Goal: Information Seeking & Learning: Find specific fact

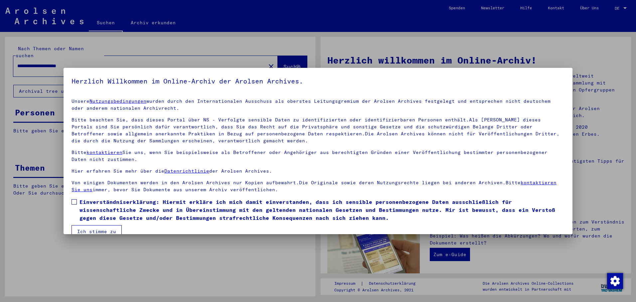
drag, startPoint x: 88, startPoint y: 58, endPoint x: 59, endPoint y: 61, distance: 28.4
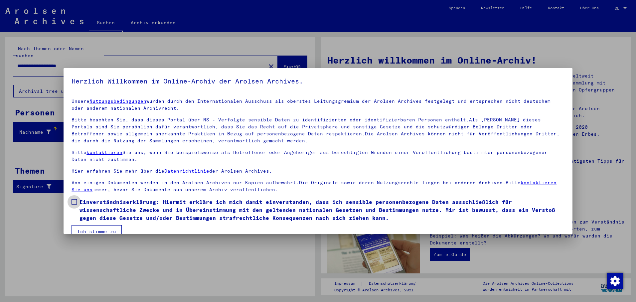
click at [75, 202] on span at bounding box center [74, 201] width 5 height 5
click at [88, 231] on button "Ich stimme zu" at bounding box center [97, 231] width 50 height 13
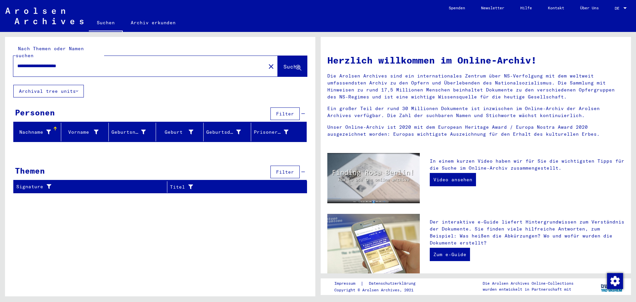
click at [89, 63] on input "**********" at bounding box center [137, 66] width 241 height 7
click at [60, 69] on div "**********" at bounding box center [145, 66] width 265 height 21
drag, startPoint x: 66, startPoint y: 62, endPoint x: 11, endPoint y: 55, distance: 55.1
click at [11, 55] on div "**********" at bounding box center [160, 61] width 310 height 48
paste input "****"
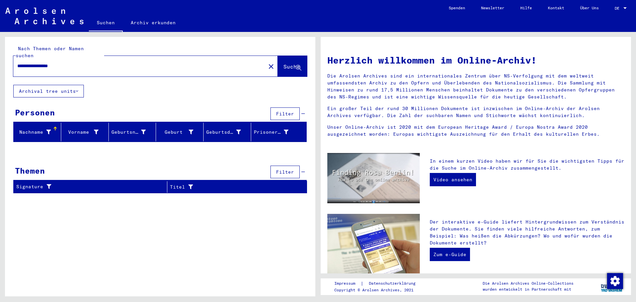
type input "**********"
click at [278, 59] on button "Suche" at bounding box center [292, 66] width 29 height 21
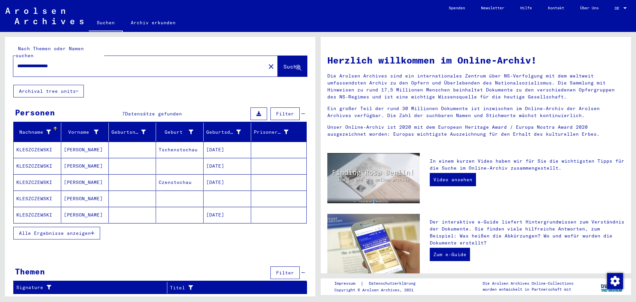
click at [224, 145] on mat-cell "[DATE]" at bounding box center [228, 150] width 48 height 16
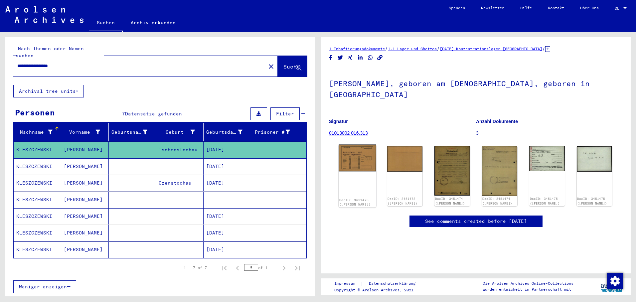
click at [360, 157] on img at bounding box center [357, 158] width 37 height 27
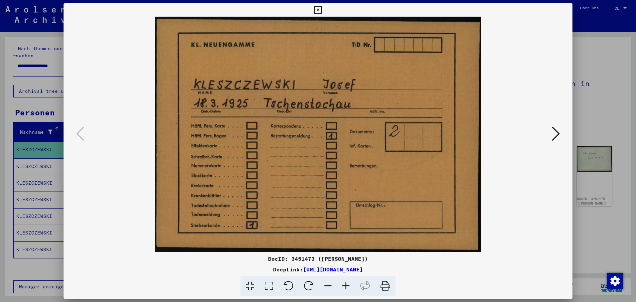
click at [555, 132] on icon at bounding box center [556, 134] width 8 height 16
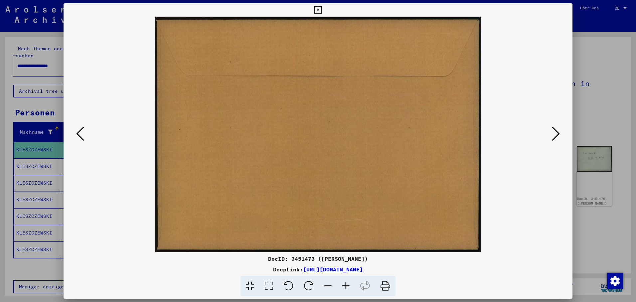
drag, startPoint x: 553, startPoint y: 134, endPoint x: 545, endPoint y: 135, distance: 7.8
click at [551, 134] on button at bounding box center [556, 134] width 12 height 19
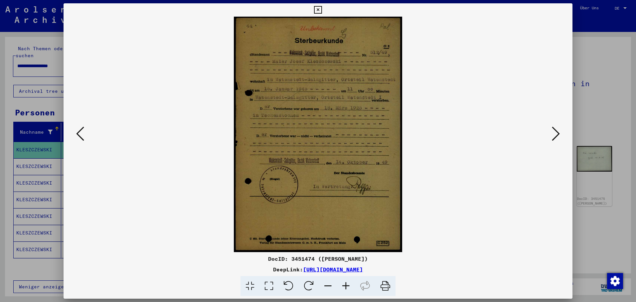
click at [552, 129] on icon at bounding box center [556, 134] width 8 height 16
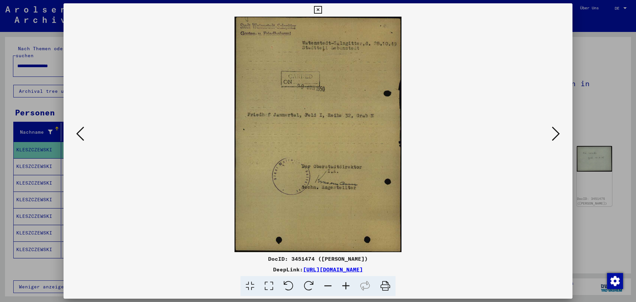
click at [560, 131] on button at bounding box center [556, 134] width 12 height 19
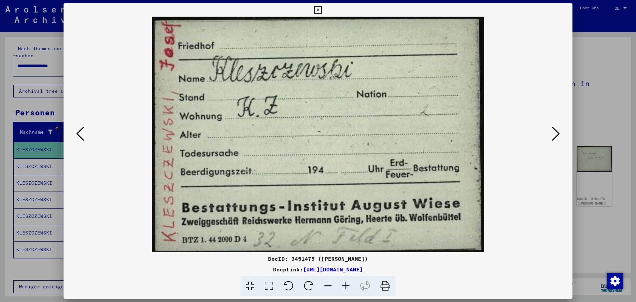
click at [556, 133] on icon at bounding box center [556, 134] width 8 height 16
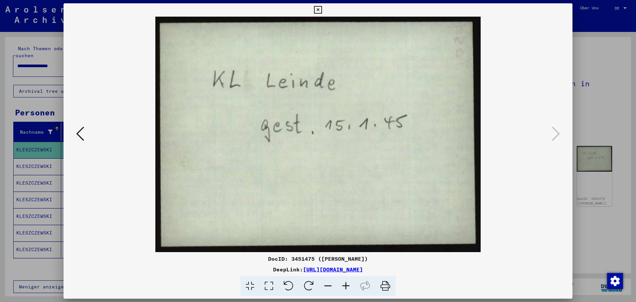
click at [47, 164] on div at bounding box center [318, 151] width 636 height 302
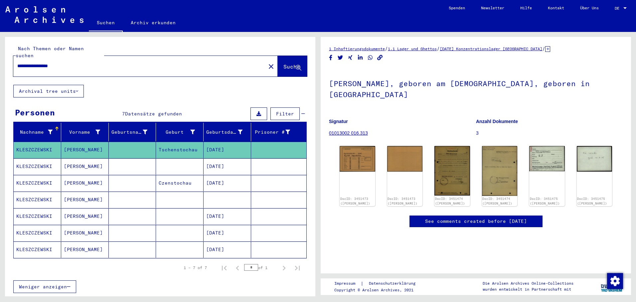
click at [47, 162] on mat-cell "KLESZCZEWSKI" at bounding box center [38, 166] width 48 height 16
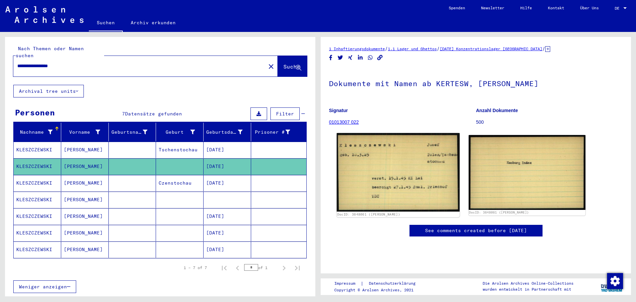
click at [399, 171] on img at bounding box center [398, 172] width 123 height 79
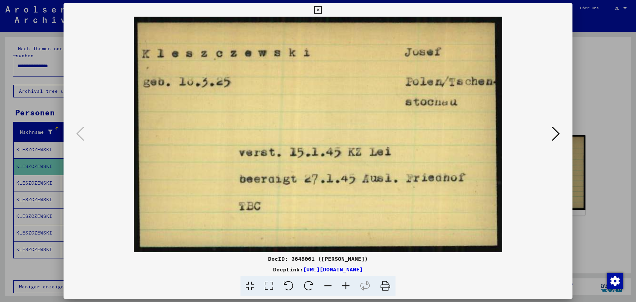
click at [42, 176] on div at bounding box center [318, 151] width 636 height 302
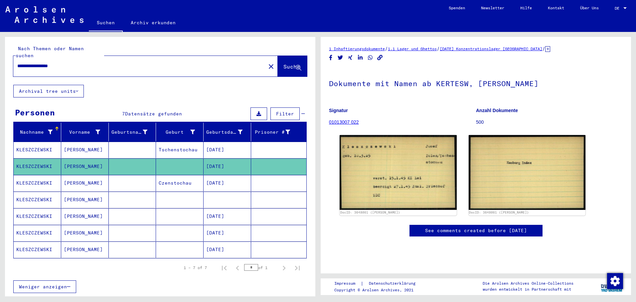
click at [39, 176] on mat-cell "KLESZCZEWSKI" at bounding box center [38, 183] width 48 height 16
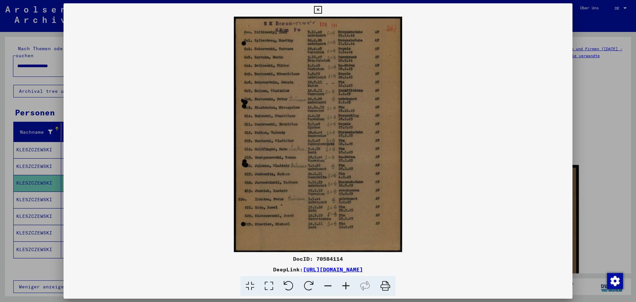
click at [31, 194] on div at bounding box center [318, 151] width 636 height 302
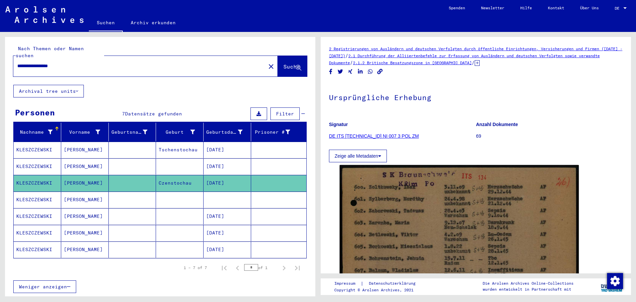
click at [31, 194] on mat-cell "KLESZCZEWSKI" at bounding box center [38, 200] width 48 height 16
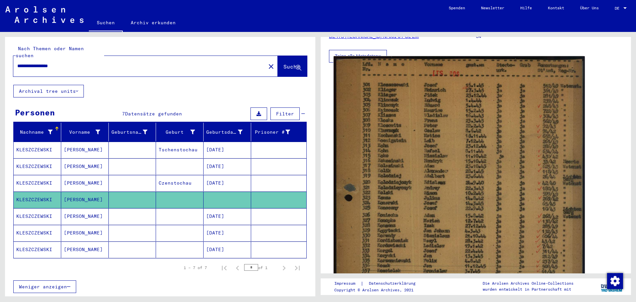
scroll to position [133, 0]
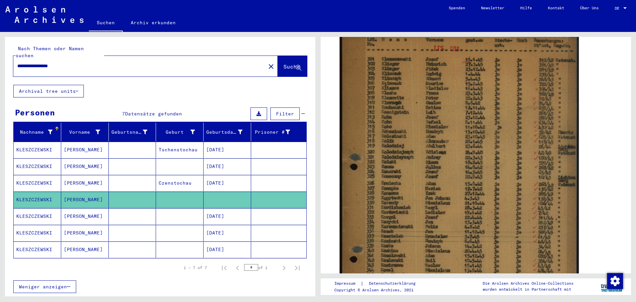
click at [75, 211] on mat-cell "[PERSON_NAME]" at bounding box center [85, 216] width 48 height 16
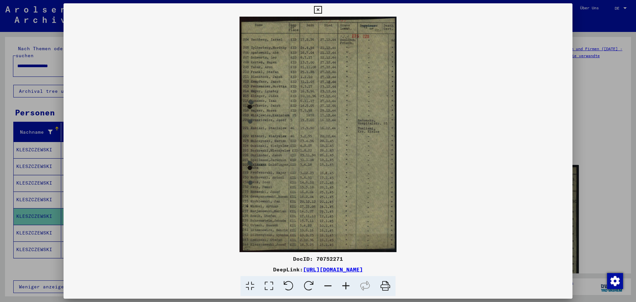
click at [40, 230] on div at bounding box center [318, 151] width 636 height 302
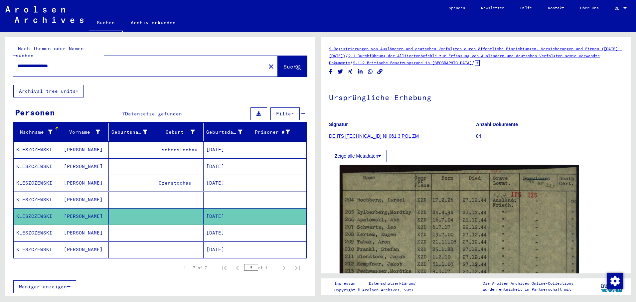
click at [41, 227] on mat-cell "KLESZCZEWSKI" at bounding box center [38, 233] width 48 height 16
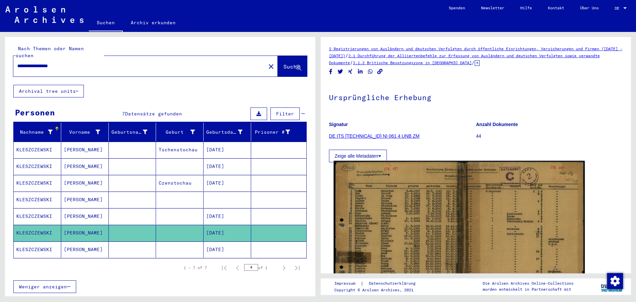
click at [410, 223] on img at bounding box center [459, 246] width 251 height 171
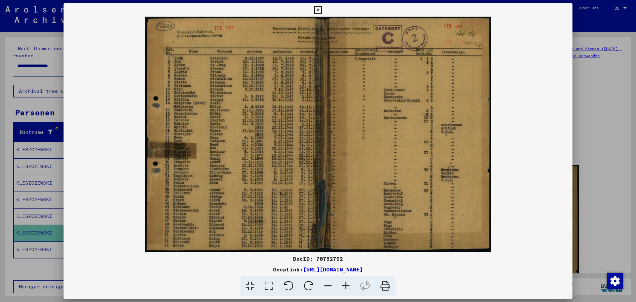
click at [32, 243] on div at bounding box center [318, 151] width 636 height 302
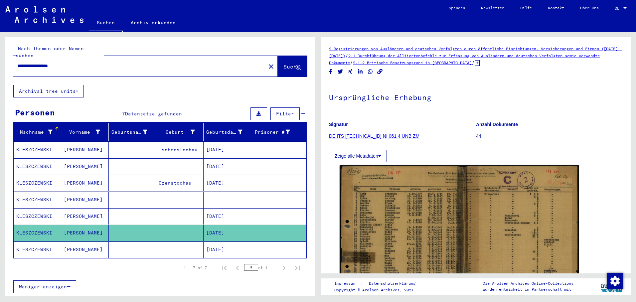
click at [30, 242] on mat-cell "KLESZCZEWSKI" at bounding box center [38, 250] width 48 height 16
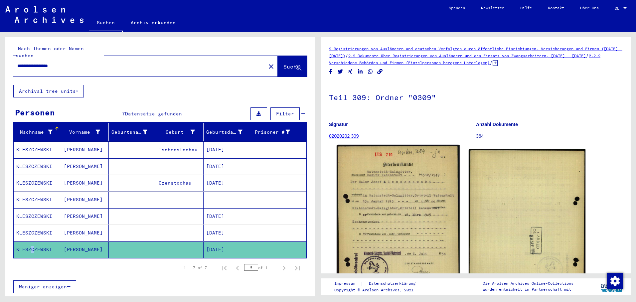
click at [373, 218] on img at bounding box center [398, 230] width 123 height 170
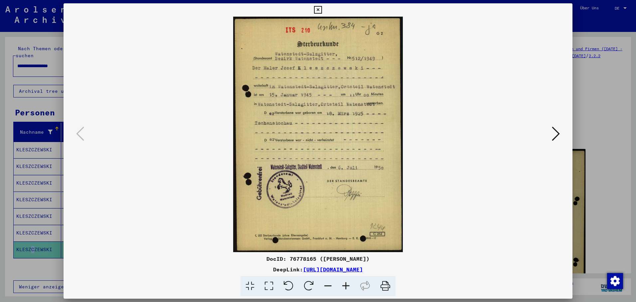
click at [554, 132] on icon at bounding box center [556, 134] width 8 height 16
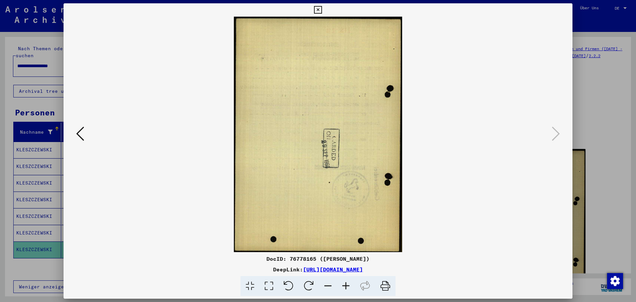
click at [45, 53] on div at bounding box center [318, 151] width 636 height 302
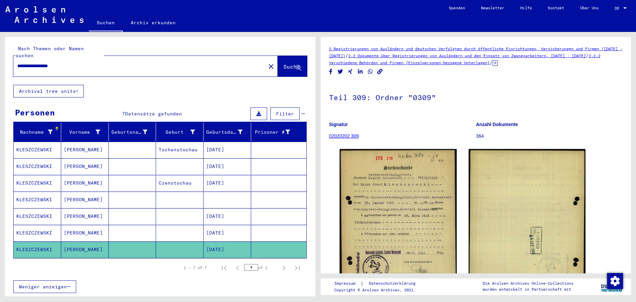
click at [51, 59] on div "**********" at bounding box center [137, 66] width 249 height 15
click at [267, 63] on mat-icon "close" at bounding box center [271, 67] width 8 height 8
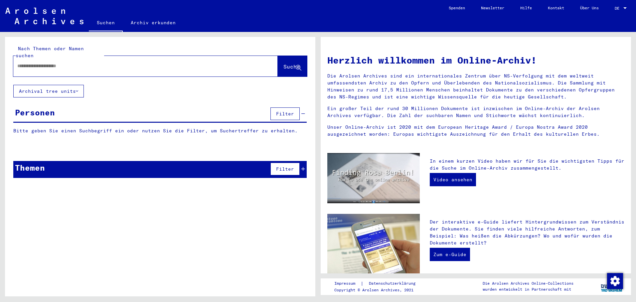
paste input "**********"
type input "**********"
click at [289, 63] on span "Suche" at bounding box center [292, 66] width 17 height 7
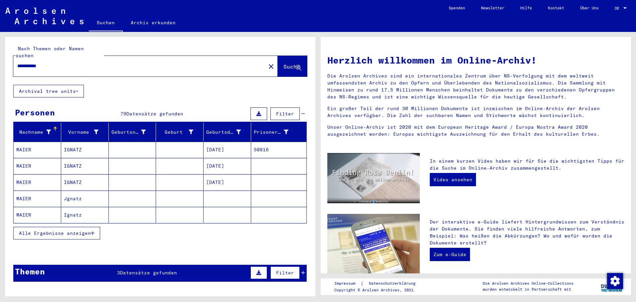
click at [91, 230] on span "Alle Ergebnisse anzeigen" at bounding box center [55, 233] width 72 height 6
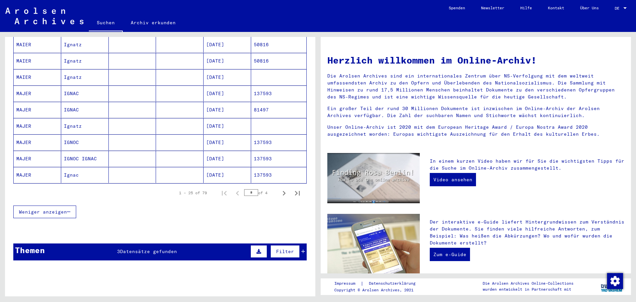
scroll to position [399, 0]
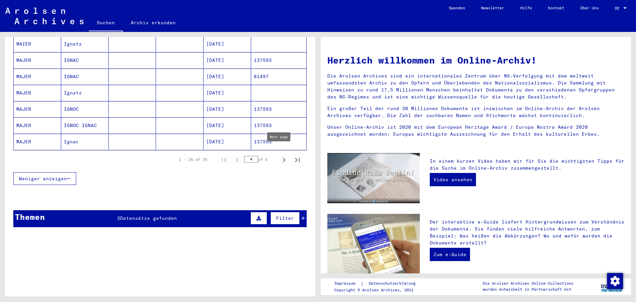
click at [283, 158] on icon "Next page" at bounding box center [284, 160] width 3 height 5
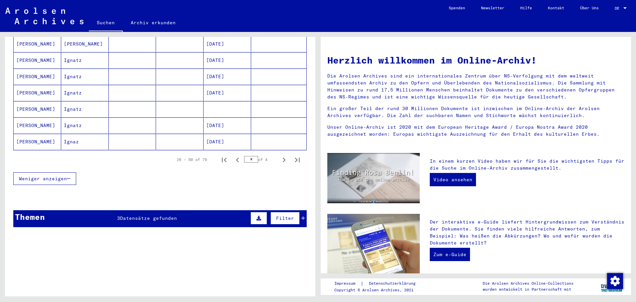
click at [236, 85] on mat-cell "[DATE]" at bounding box center [228, 93] width 48 height 16
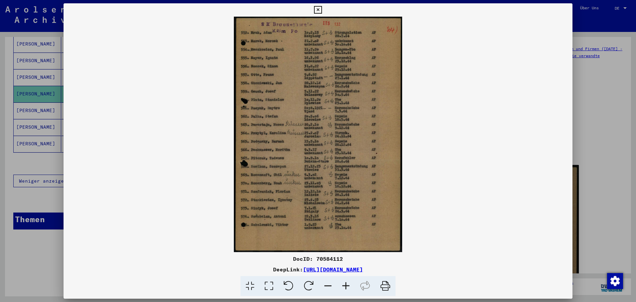
click at [27, 103] on div at bounding box center [318, 151] width 636 height 302
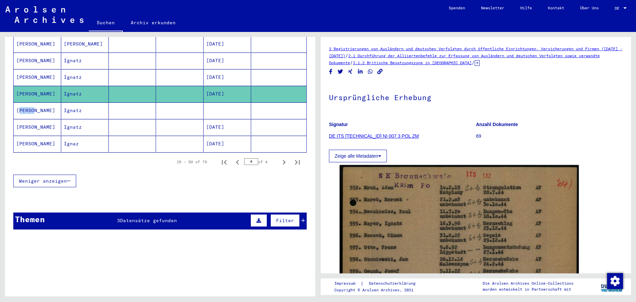
click at [26, 103] on mat-cell "[PERSON_NAME]" at bounding box center [38, 111] width 48 height 16
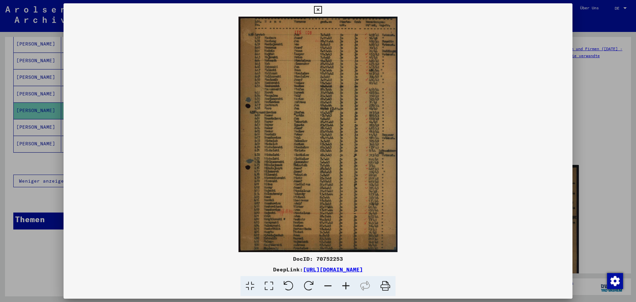
click at [46, 122] on div at bounding box center [318, 151] width 636 height 302
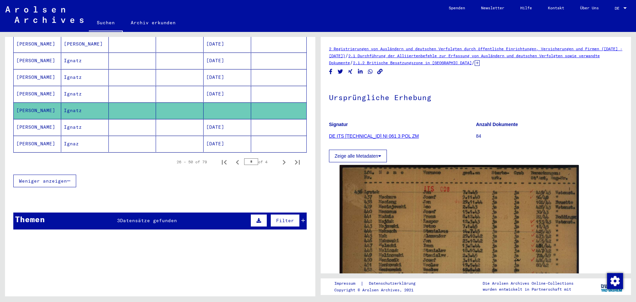
click at [79, 121] on mat-cell "Ignatz" at bounding box center [85, 127] width 48 height 16
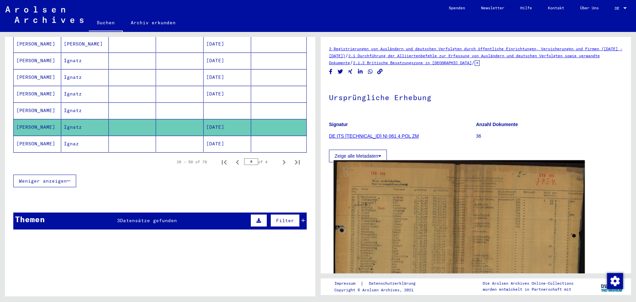
click at [402, 216] on img at bounding box center [459, 257] width 251 height 194
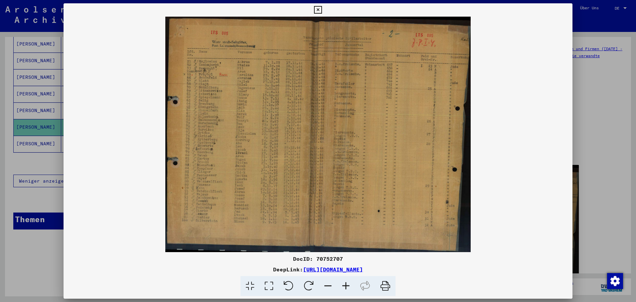
click at [23, 150] on div at bounding box center [318, 151] width 636 height 302
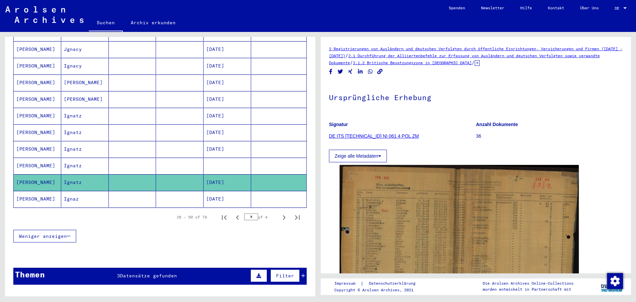
scroll to position [339, 0]
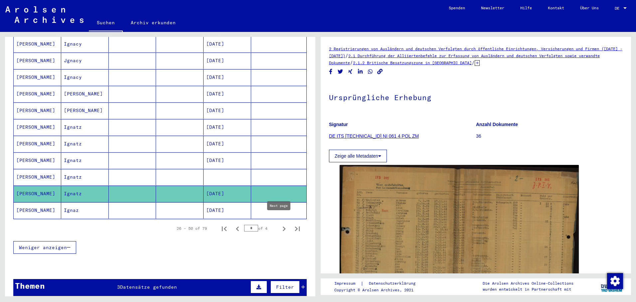
click at [280, 224] on icon "Next page" at bounding box center [284, 228] width 9 height 9
type input "*"
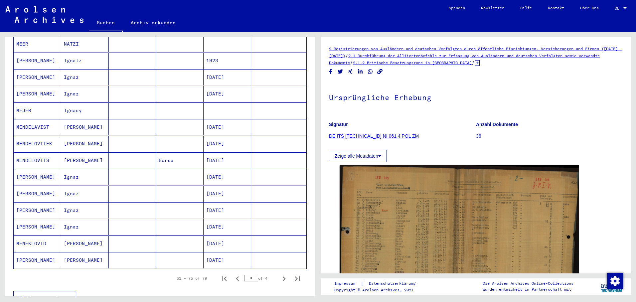
scroll to position [306, 0]
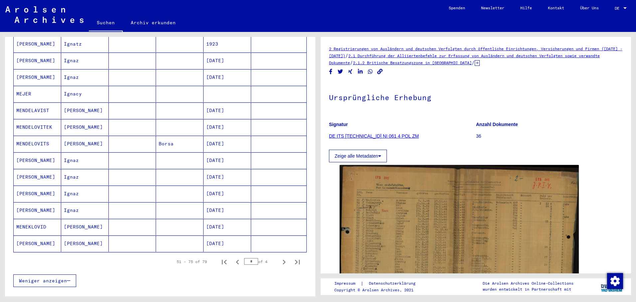
click at [224, 53] on mat-cell "[DATE]" at bounding box center [228, 61] width 48 height 16
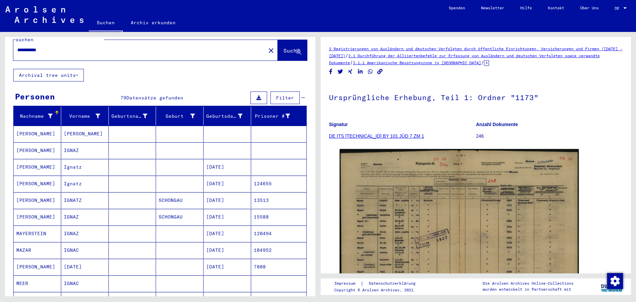
scroll to position [6, 0]
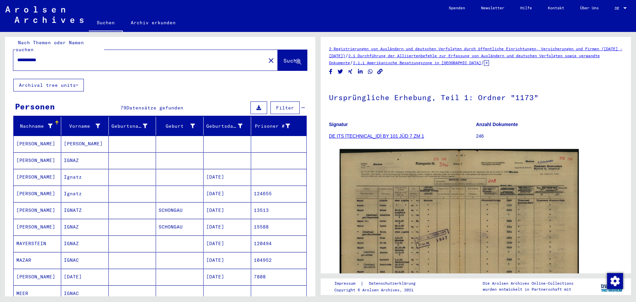
drag, startPoint x: 75, startPoint y: 56, endPoint x: 0, endPoint y: 57, distance: 74.9
click at [0, 57] on div "**********" at bounding box center [159, 164] width 318 height 265
paste input "*****"
type input "**********"
click at [284, 57] on span "Suche" at bounding box center [292, 60] width 17 height 7
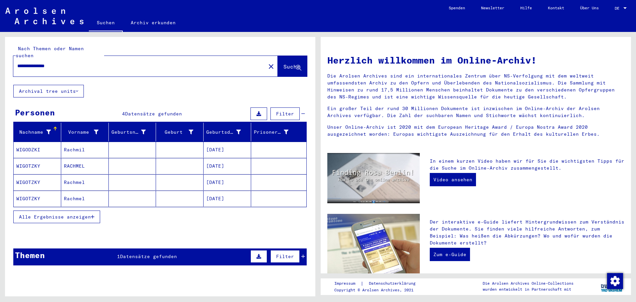
click at [220, 142] on mat-cell "[DATE]" at bounding box center [228, 150] width 48 height 16
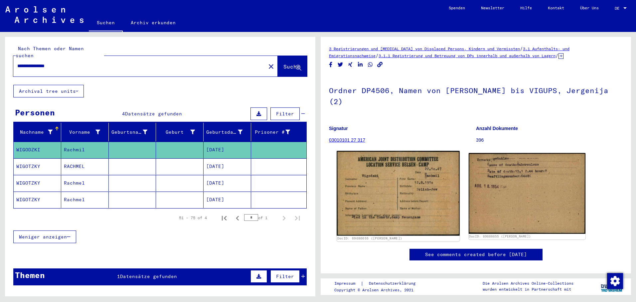
click at [365, 178] on img at bounding box center [398, 193] width 123 height 85
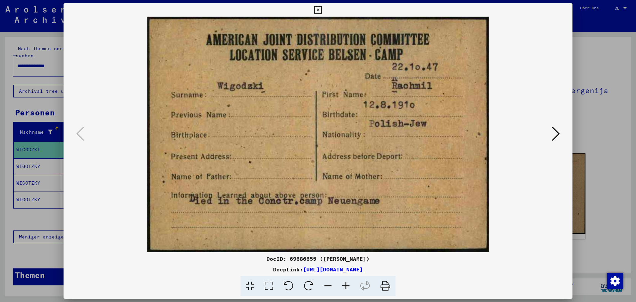
click at [553, 133] on icon at bounding box center [556, 134] width 8 height 16
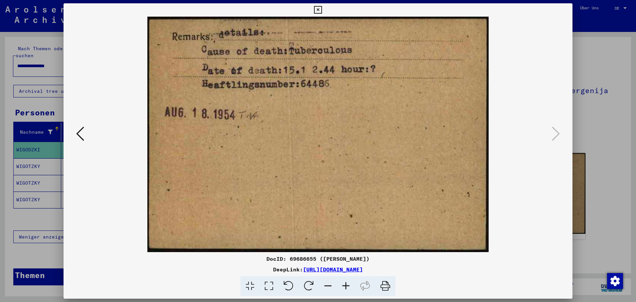
click at [28, 161] on div at bounding box center [318, 151] width 636 height 302
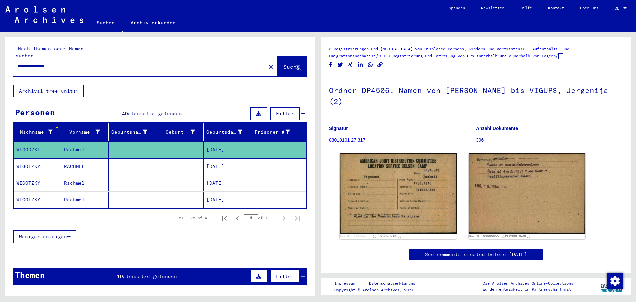
click at [29, 161] on mat-cell "WIGOTZKY" at bounding box center [38, 166] width 48 height 16
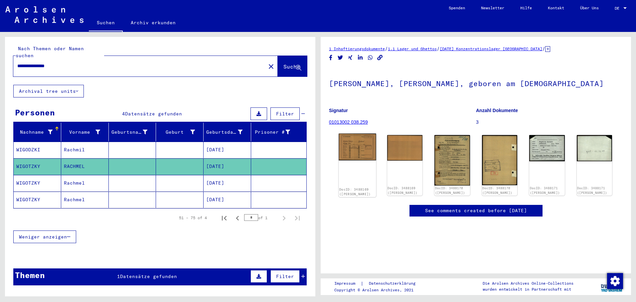
click at [363, 150] on img at bounding box center [357, 147] width 37 height 27
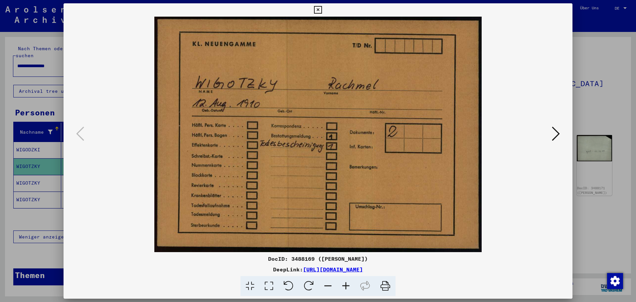
click at [550, 132] on button at bounding box center [556, 134] width 12 height 19
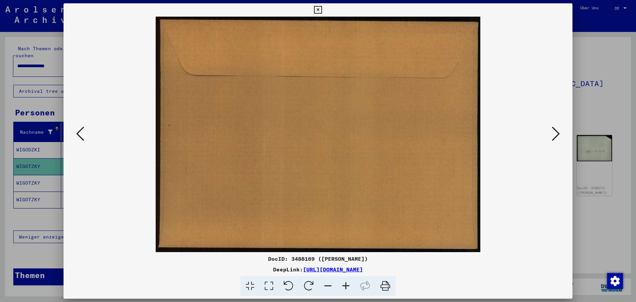
click at [554, 131] on icon at bounding box center [556, 134] width 8 height 16
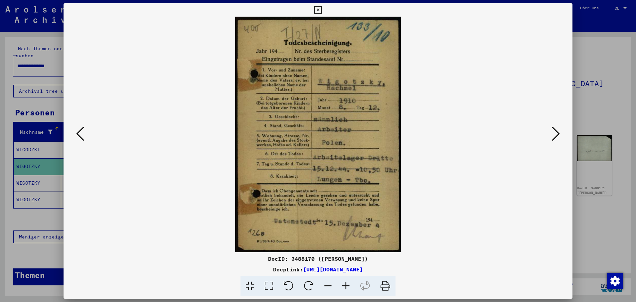
click at [560, 129] on button at bounding box center [556, 134] width 12 height 19
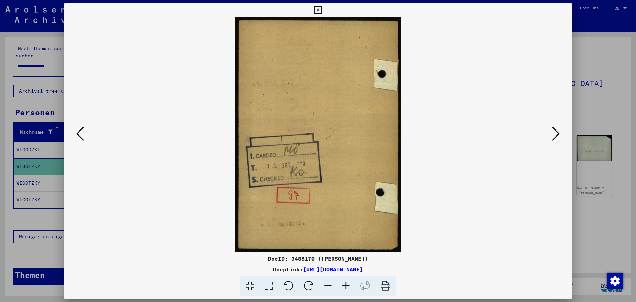
click at [560, 129] on button at bounding box center [556, 134] width 12 height 19
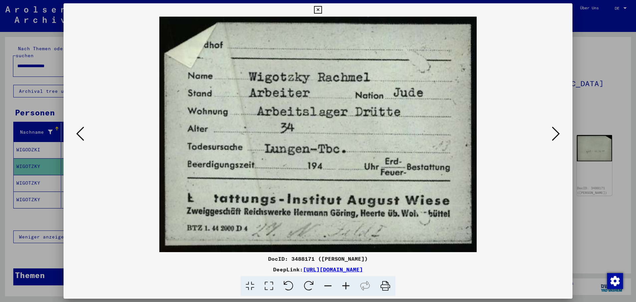
click at [76, 130] on button at bounding box center [80, 134] width 12 height 19
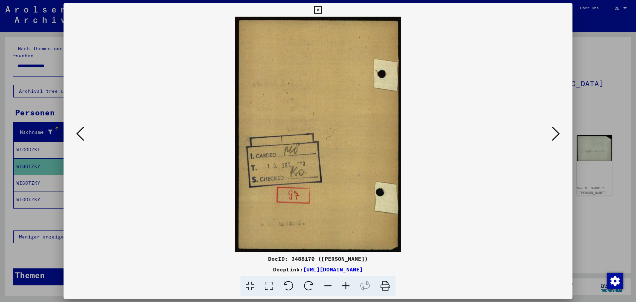
click at [557, 131] on icon at bounding box center [556, 134] width 8 height 16
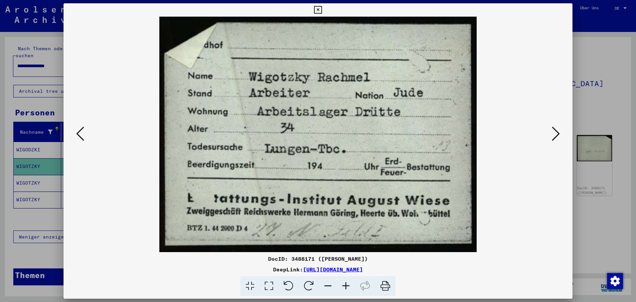
click at [563, 128] on div at bounding box center [318, 135] width 509 height 236
click at [558, 133] on icon at bounding box center [556, 134] width 8 height 16
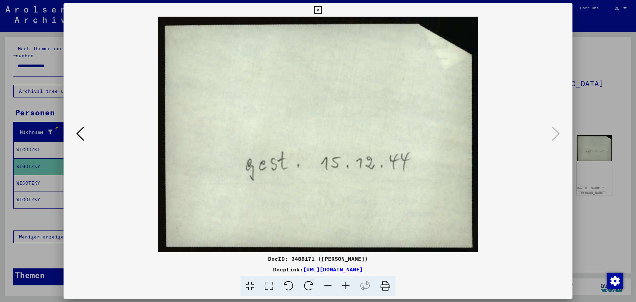
click at [322, 11] on icon at bounding box center [318, 10] width 8 height 8
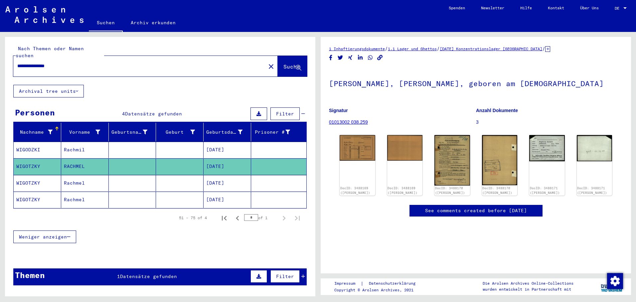
click at [221, 175] on mat-cell "[DATE]" at bounding box center [228, 183] width 48 height 16
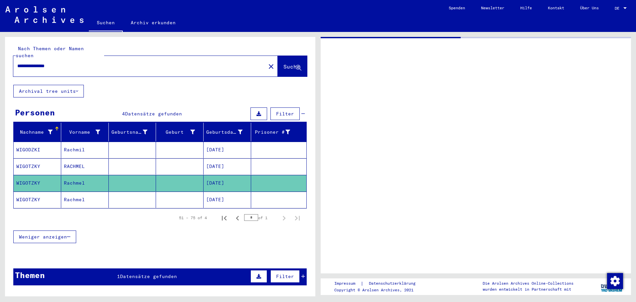
click at [225, 175] on mat-cell "[DATE]" at bounding box center [228, 183] width 48 height 16
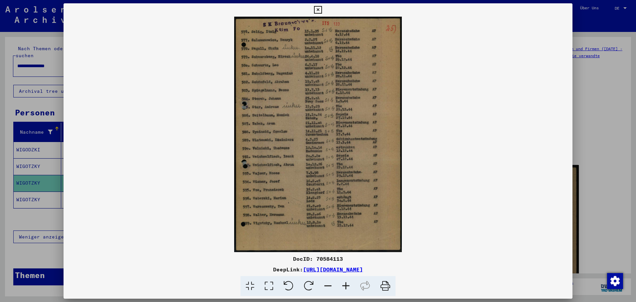
click at [36, 187] on div at bounding box center [318, 151] width 636 height 302
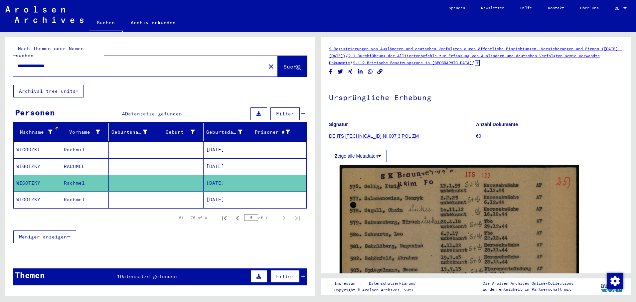
click at [36, 192] on mat-cell "WIGOTZKY" at bounding box center [38, 200] width 48 height 16
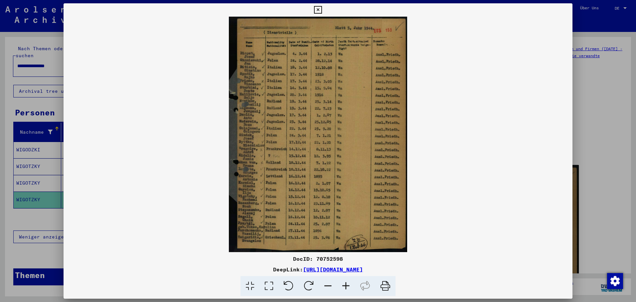
click at [45, 57] on div at bounding box center [318, 151] width 636 height 302
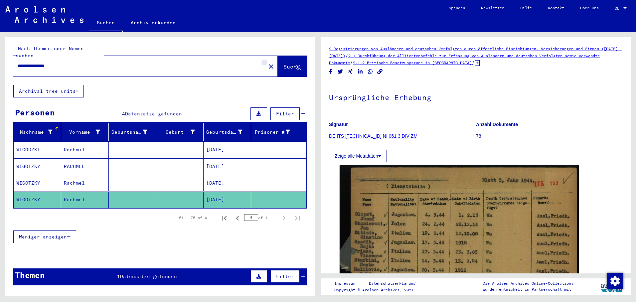
click at [267, 63] on mat-icon "close" at bounding box center [271, 67] width 8 height 8
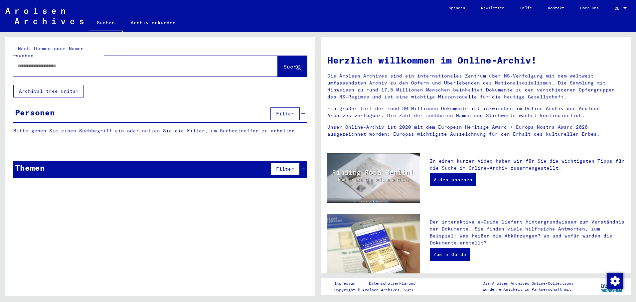
paste input "**********"
type input "**********"
click at [278, 59] on button "Suche" at bounding box center [292, 66] width 29 height 21
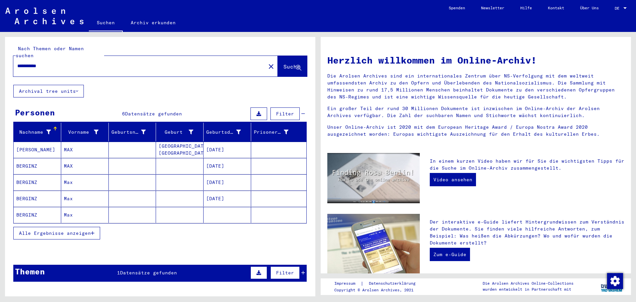
click at [222, 142] on mat-cell "[DATE]" at bounding box center [228, 150] width 48 height 16
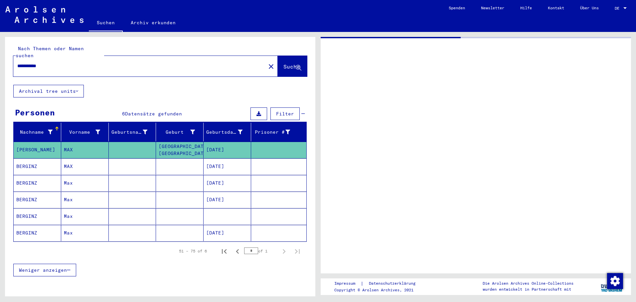
click at [222, 142] on mat-cell "[DATE]" at bounding box center [228, 150] width 48 height 16
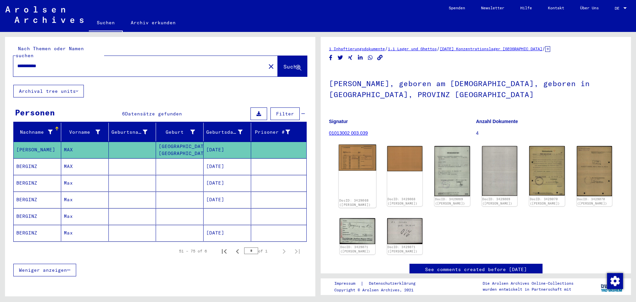
click at [358, 154] on img at bounding box center [357, 158] width 37 height 26
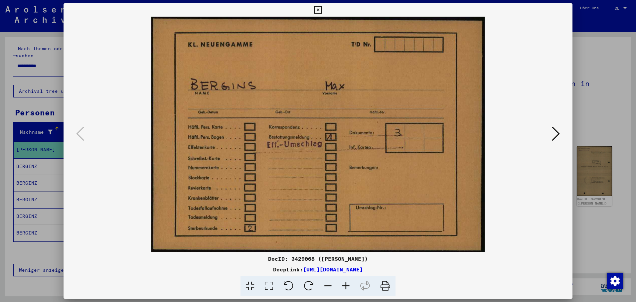
click at [556, 130] on icon at bounding box center [556, 134] width 8 height 16
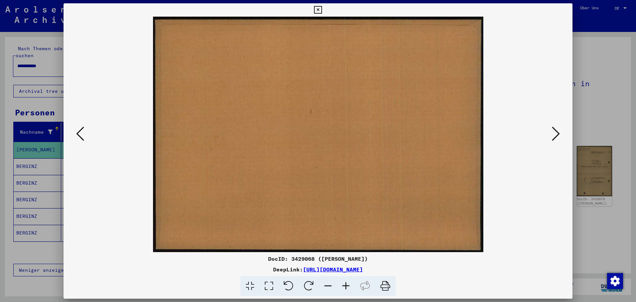
click at [556, 130] on icon at bounding box center [556, 134] width 8 height 16
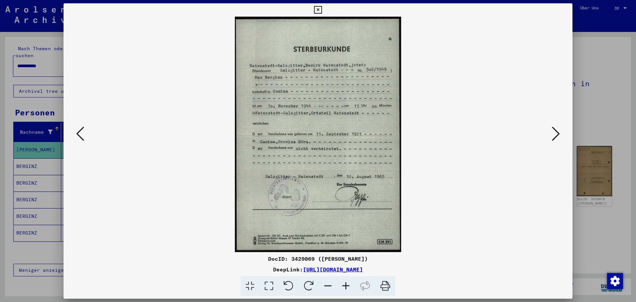
click at [554, 128] on icon at bounding box center [556, 134] width 8 height 16
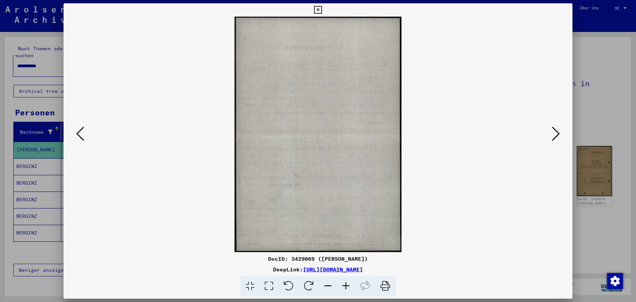
click at [556, 130] on icon at bounding box center [556, 134] width 8 height 16
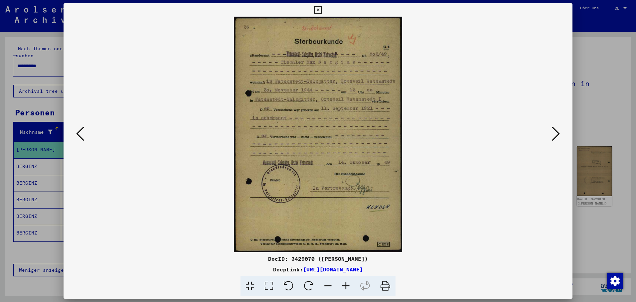
click at [558, 133] on icon at bounding box center [556, 134] width 8 height 16
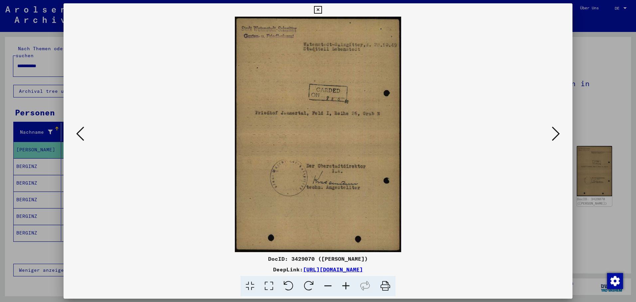
click at [559, 131] on icon at bounding box center [556, 134] width 8 height 16
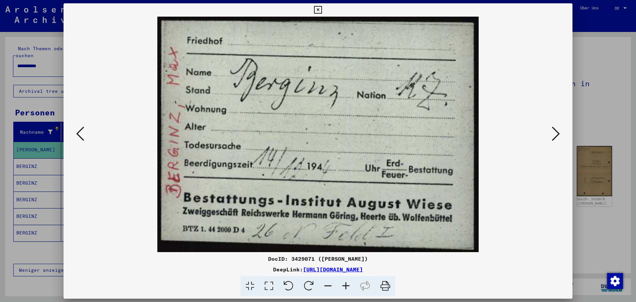
click at [555, 131] on icon at bounding box center [556, 134] width 8 height 16
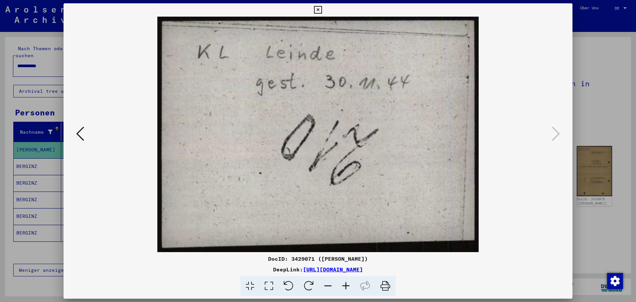
click at [41, 161] on div at bounding box center [318, 151] width 636 height 302
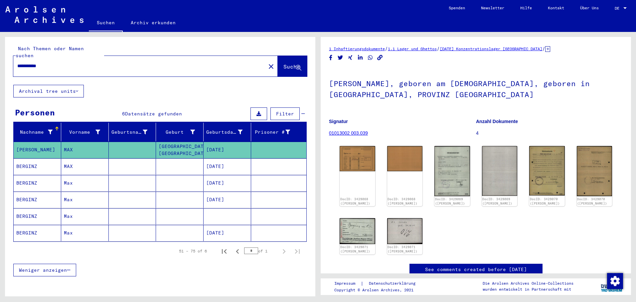
click at [41, 161] on mat-cell "BERGINZ" at bounding box center [38, 166] width 48 height 16
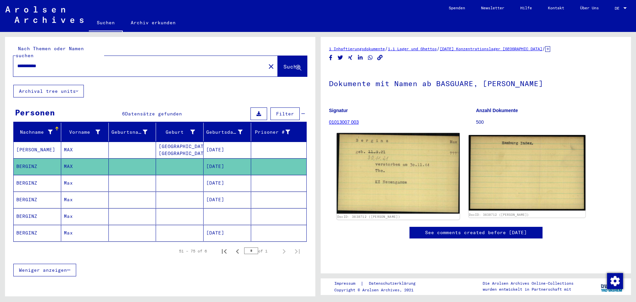
click at [400, 180] on img at bounding box center [398, 173] width 123 height 81
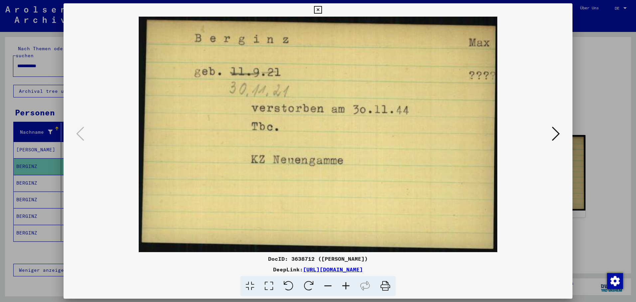
click at [40, 176] on div at bounding box center [318, 151] width 636 height 302
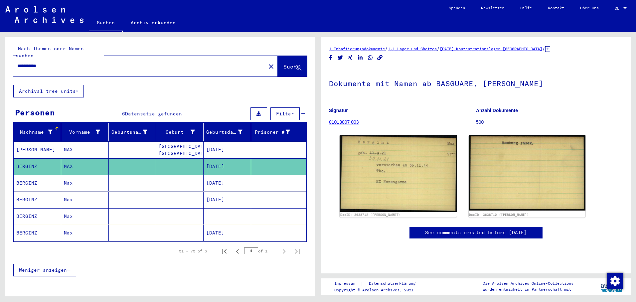
click at [33, 175] on mat-cell "BERGINZ" at bounding box center [38, 183] width 48 height 16
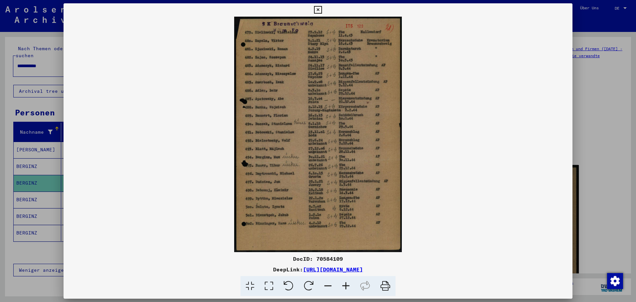
click at [27, 192] on div at bounding box center [318, 151] width 636 height 302
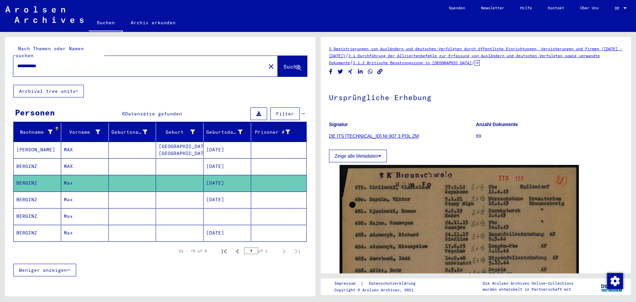
click at [27, 194] on mat-cell "BERGINZ" at bounding box center [38, 200] width 48 height 16
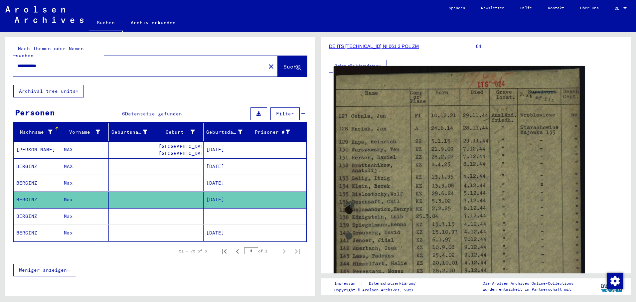
scroll to position [100, 0]
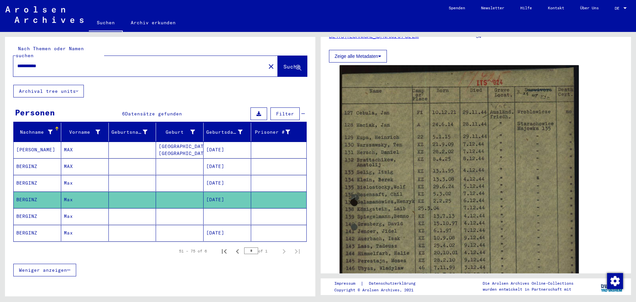
click at [72, 209] on mat-cell "Max" at bounding box center [85, 216] width 48 height 16
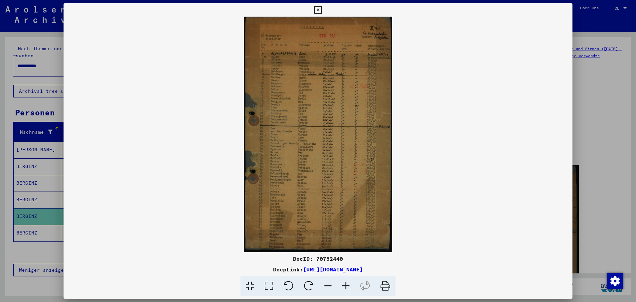
click at [27, 225] on div at bounding box center [318, 151] width 636 height 302
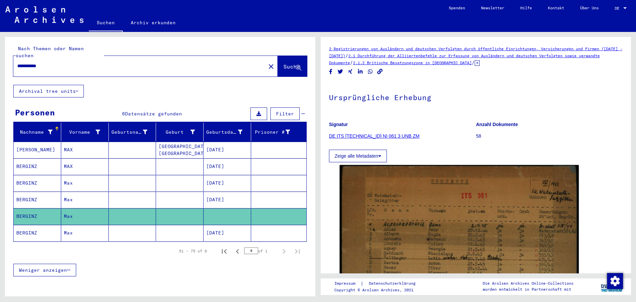
click at [27, 225] on mat-cell "BERGINZ" at bounding box center [38, 233] width 48 height 16
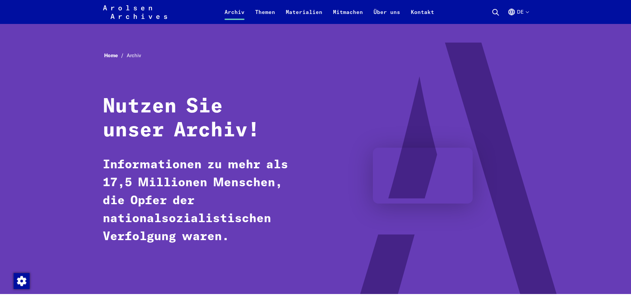
scroll to position [300, 0]
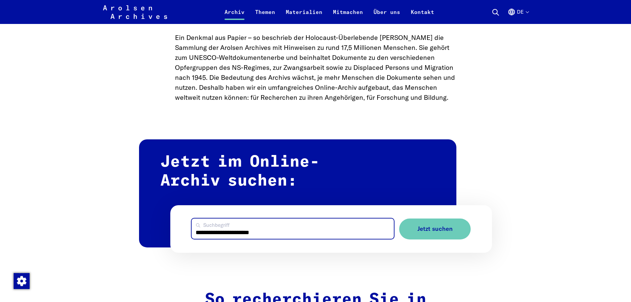
drag, startPoint x: 276, startPoint y: 235, endPoint x: 201, endPoint y: 233, distance: 74.2
click at [196, 233] on input "**********" at bounding box center [293, 229] width 202 height 20
paste input "search"
type input "**********"
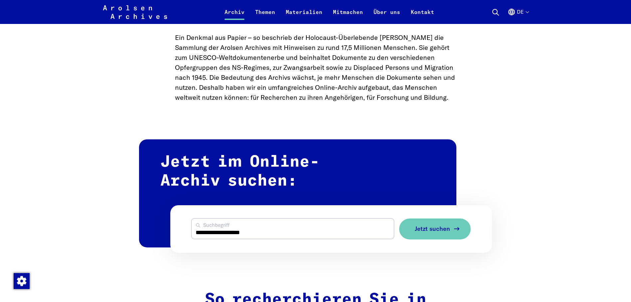
click at [435, 232] on span "Jetzt suchen" at bounding box center [432, 229] width 35 height 7
